Goal: Entertainment & Leisure: Consume media (video, audio)

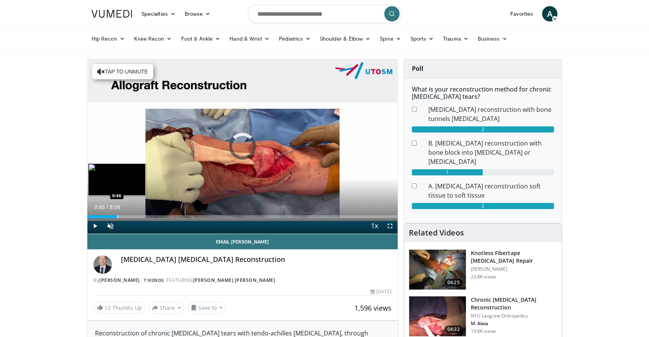
click at [117, 214] on div "Loaded : 8.24% 0:46 0:46" at bounding box center [242, 214] width 310 height 7
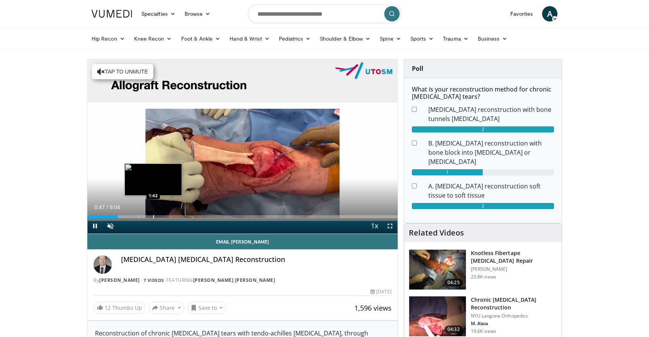
click at [153, 217] on div "Progress Bar" at bounding box center [153, 216] width 1 height 3
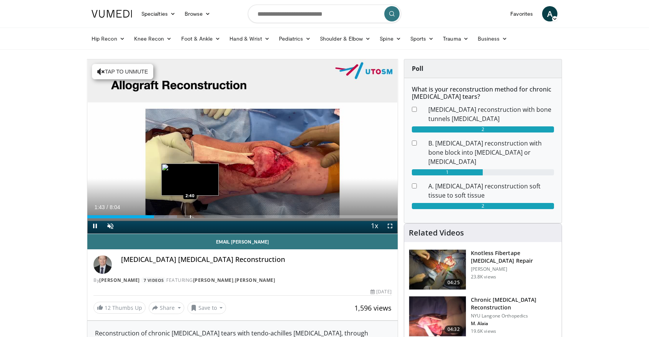
click at [190, 215] on div "Progress Bar" at bounding box center [190, 216] width 1 height 3
